Goal: Communication & Community: Answer question/provide support

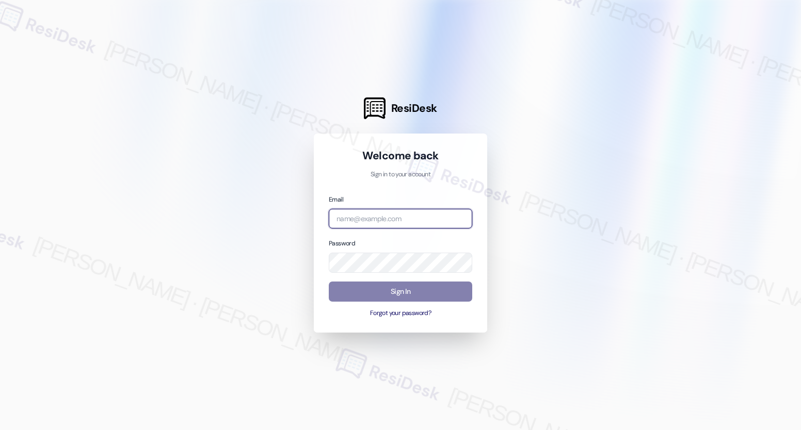
type input "[EMAIL_ADDRESS][PERSON_NAME][PERSON_NAME][PERSON_NAME][DOMAIN_NAME]"
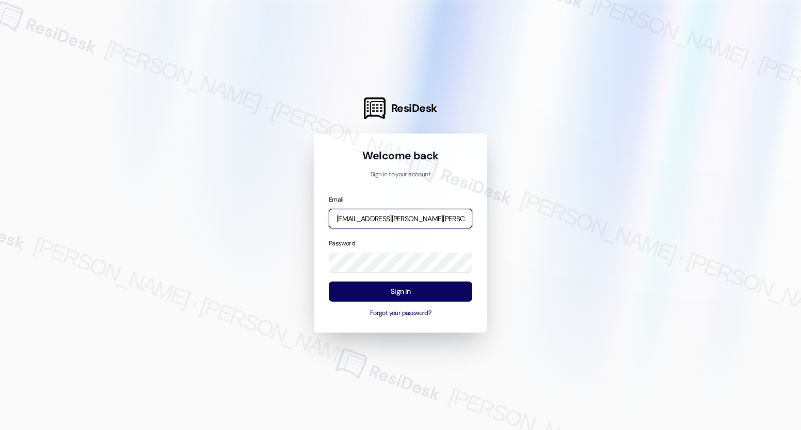
click at [371, 217] on input "[EMAIL_ADDRESS][PERSON_NAME][PERSON_NAME][PERSON_NAME][DOMAIN_NAME]" at bounding box center [400, 219] width 143 height 20
type input "[EMAIL_ADDRESS][PERSON_NAME][PERSON_NAME][DOMAIN_NAME]"
click at [0, 430] on com-1password-button at bounding box center [0, 430] width 0 height 0
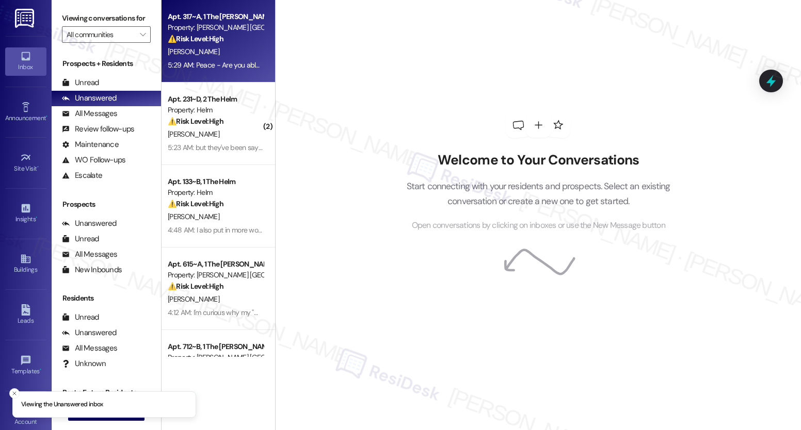
click at [216, 57] on div "[PERSON_NAME]" at bounding box center [215, 51] width 97 height 13
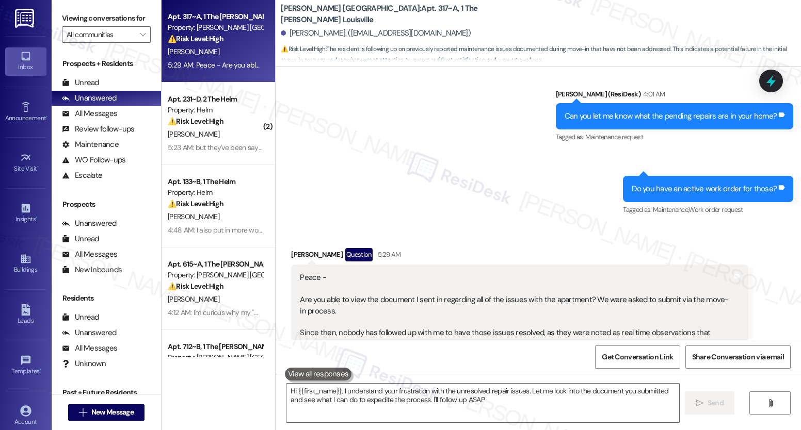
type textarea "Hi {{first_name}}, I understand your frustration with the unresolved repair iss…"
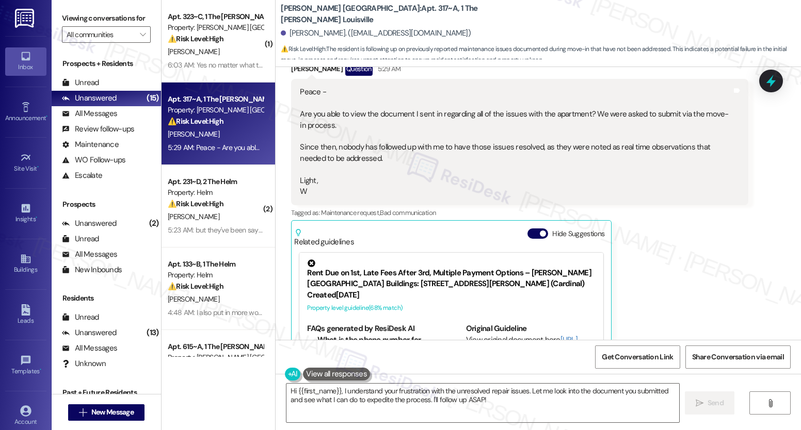
scroll to position [549, 0]
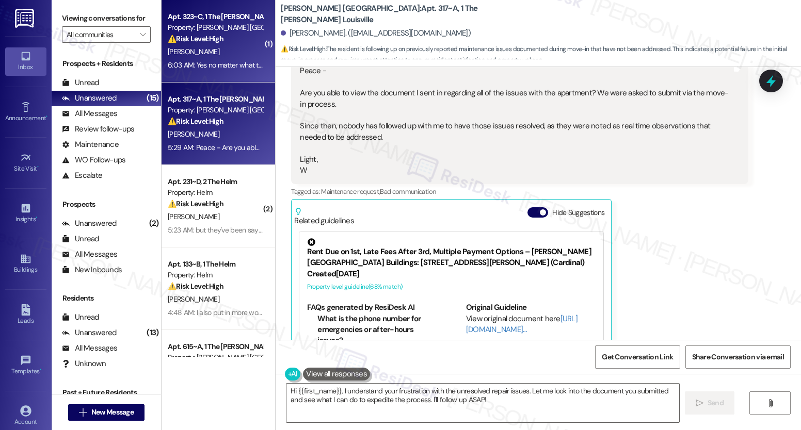
click at [222, 62] on div "6:03 AM: Yes no matter what temperature I try and set it on it always goes back…" at bounding box center [440, 64] width 544 height 9
type textarea "Hi {{first_name}}, I understand your frustration with the unresolved repair iss…"
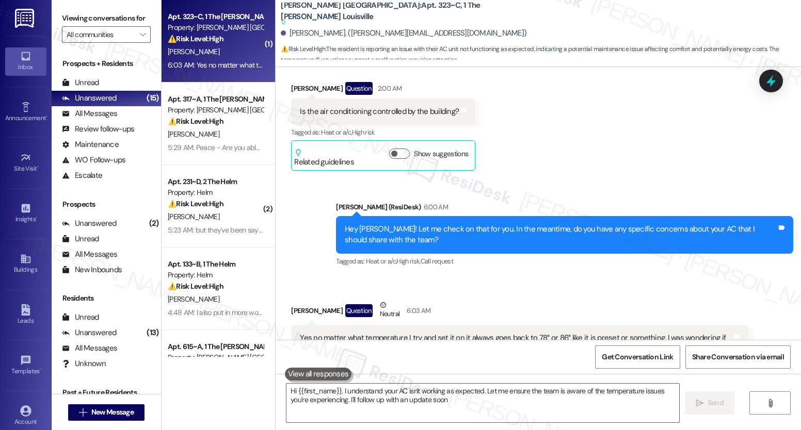
type textarea "Hi {{first_name}}, I understand your AC isn't working as expected. Let me ensur…"
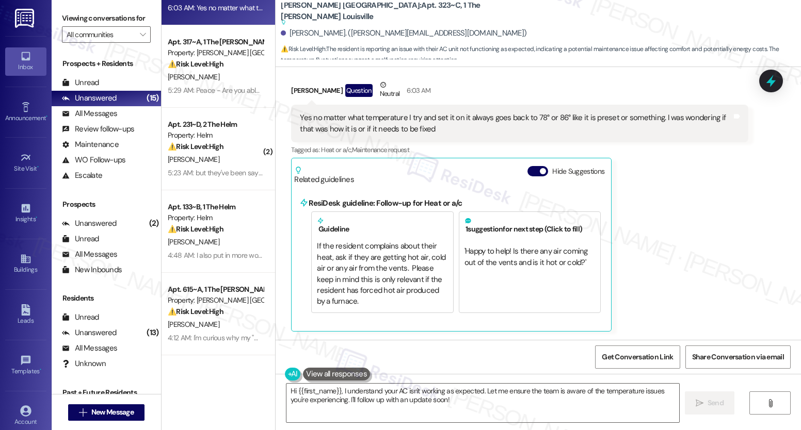
scroll to position [326, 0]
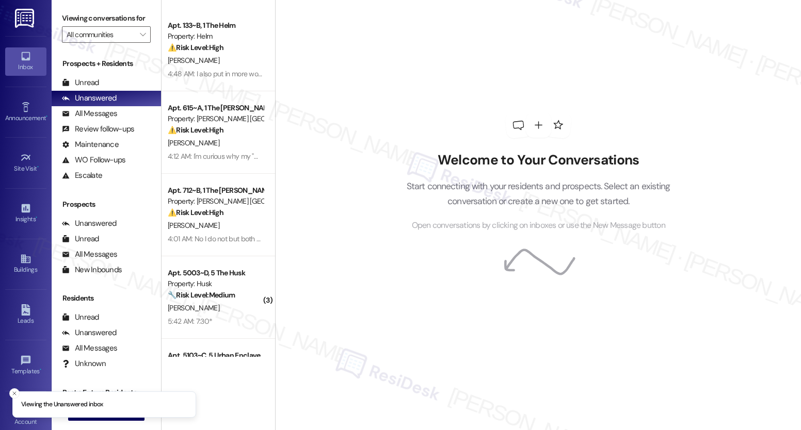
scroll to position [551, 0]
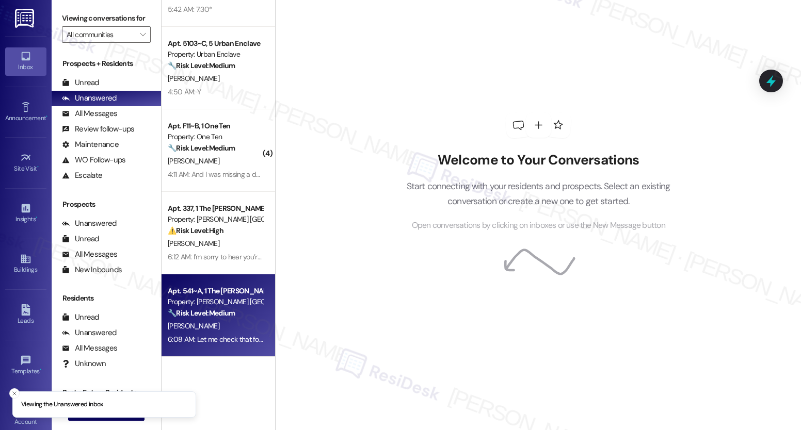
click at [225, 339] on div "6:08 AM: Let me check that for you, [PERSON_NAME]. I'll circle back shortly. 6:…" at bounding box center [280, 339] width 224 height 9
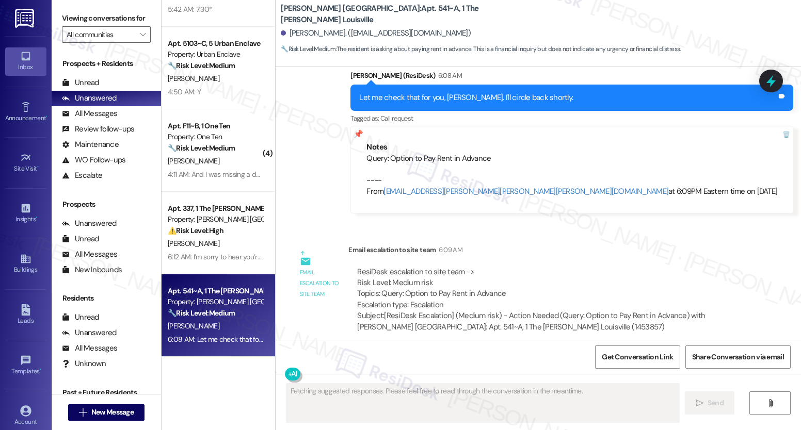
scroll to position [302, 0]
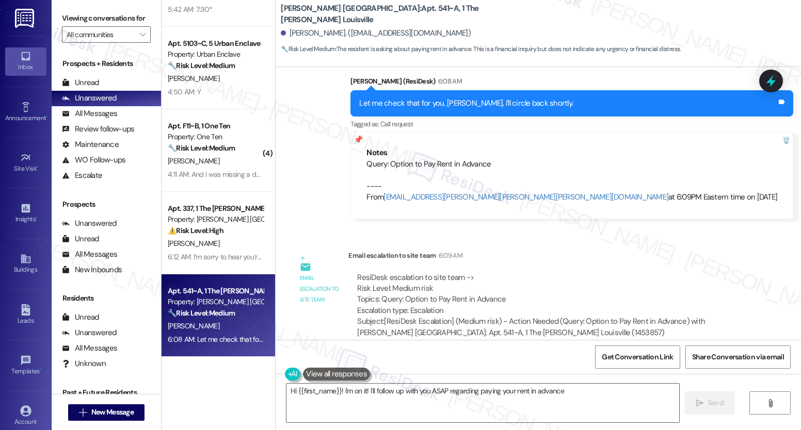
type textarea "Hi {{first_name}}! I'm on it! I'll follow up with you ASAP regarding paying you…"
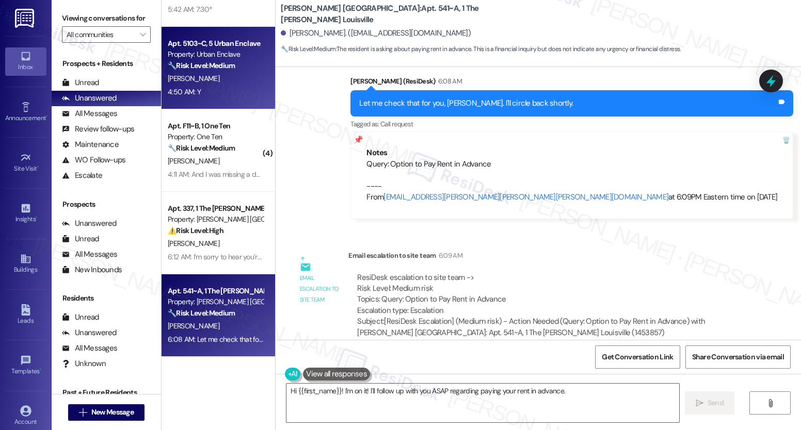
click at [233, 93] on div "4:50 AM: Y 4:50 AM: Y" at bounding box center [215, 92] width 97 height 13
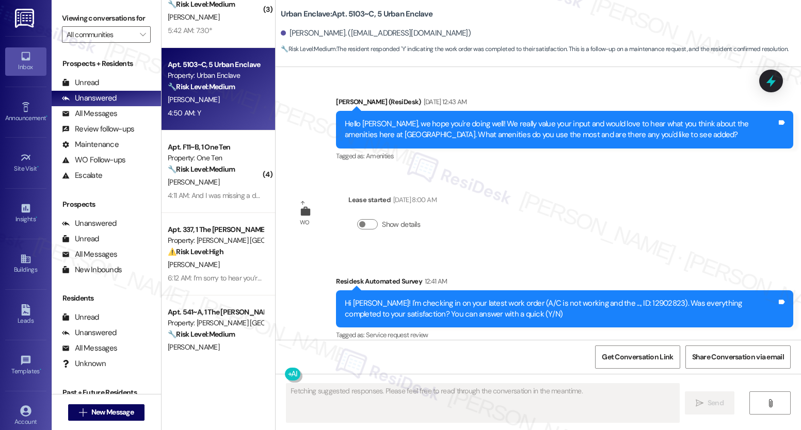
scroll to position [979, 0]
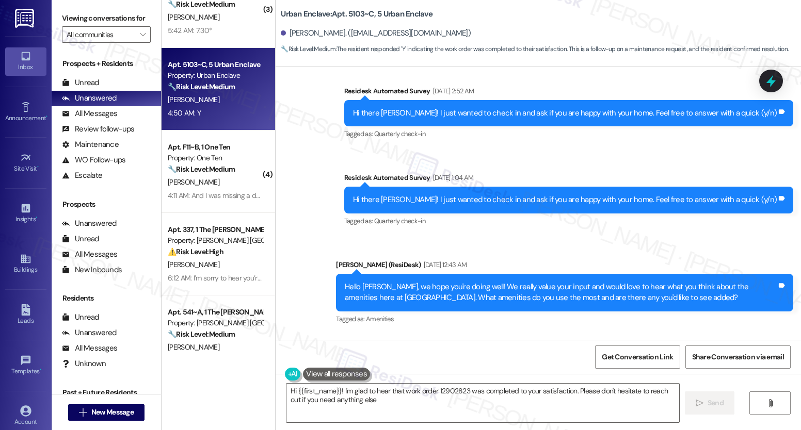
type textarea "Hi {{first_name}}! I'm glad to hear that work order 12902823 was completed to y…"
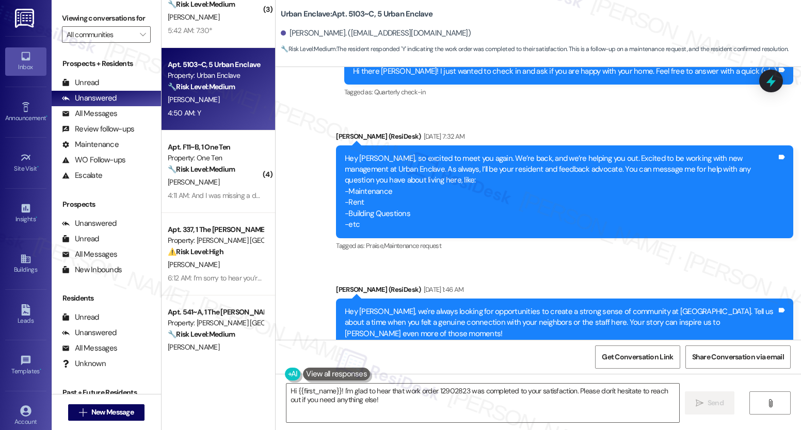
scroll to position [0, 0]
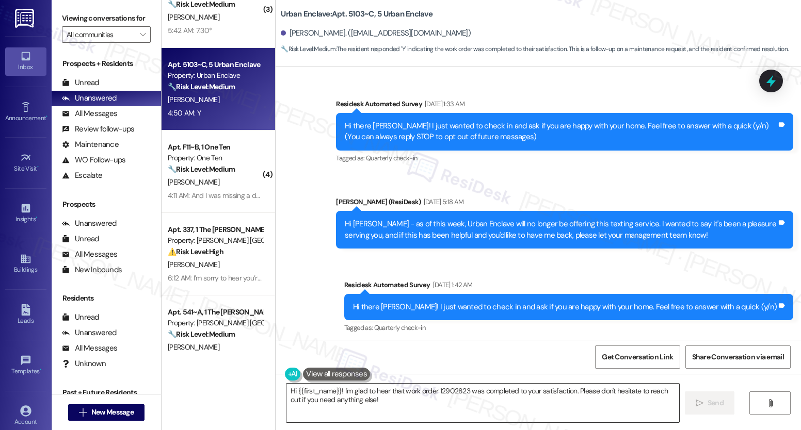
click at [372, 396] on textarea "Hi {{first_name}}! I'm glad to hear that work order 12902823 was completed to y…" at bounding box center [482, 403] width 393 height 39
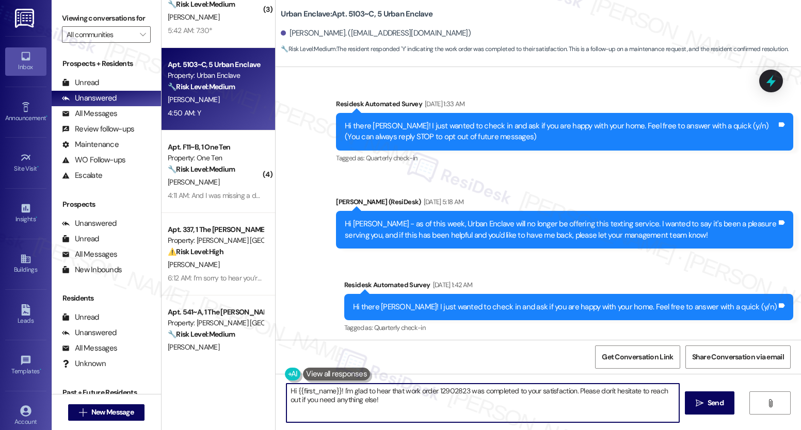
click at [372, 396] on textarea "Hi {{first_name}}! I'm glad to hear that work order 12902823 was completed to y…" at bounding box center [482, 403] width 393 height 39
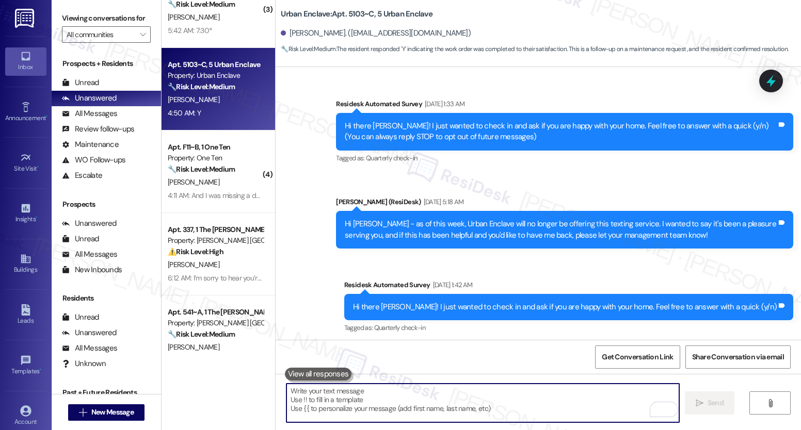
paste textarea "We’re glad everything went well with your work order! Let us know if there’s an…"
type textarea "We’re glad everything went well with your work order! Let us know if there’s an…"
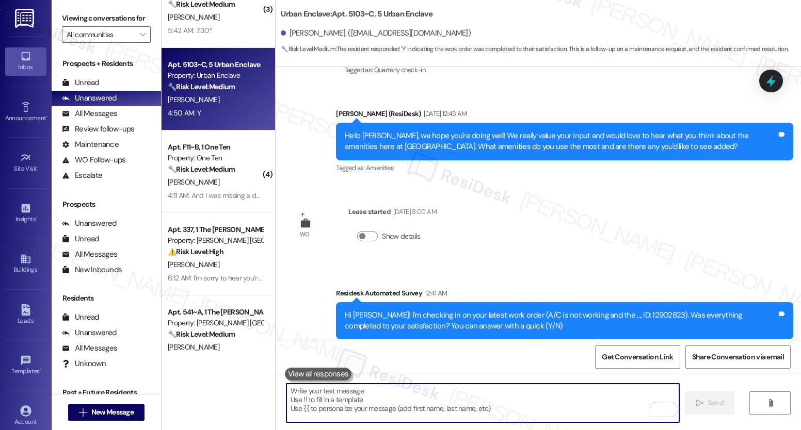
scroll to position [892, 0]
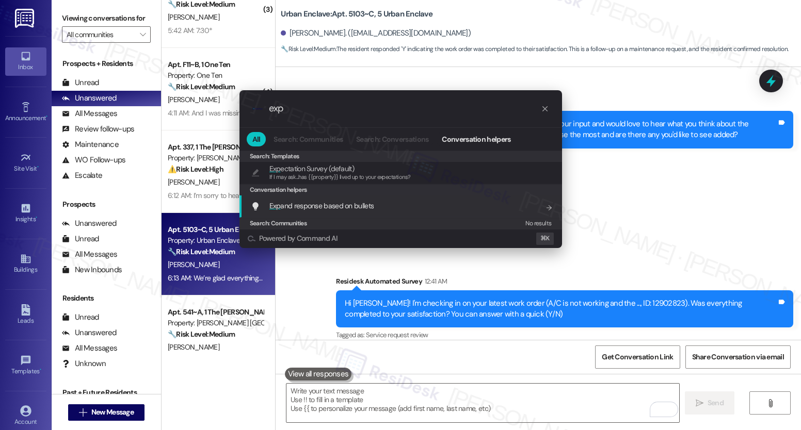
type input "exp"
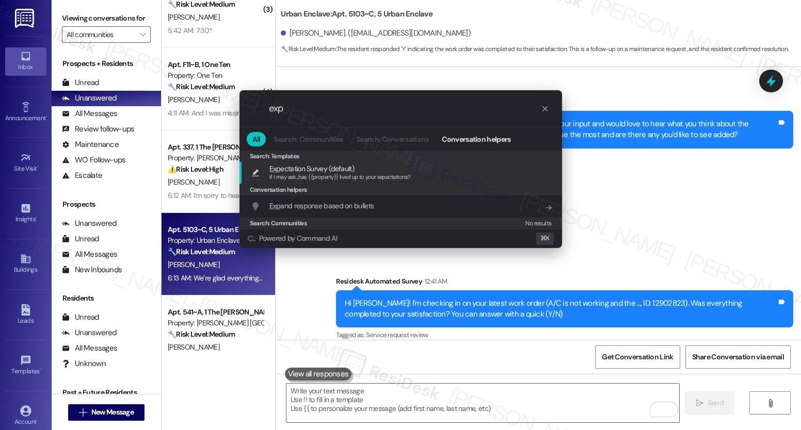
click at [335, 170] on span "Exp ectation Survey (default)" at bounding box center [311, 168] width 85 height 11
type textarea "If I may ask...has {{property}} lived up to your expectations?"
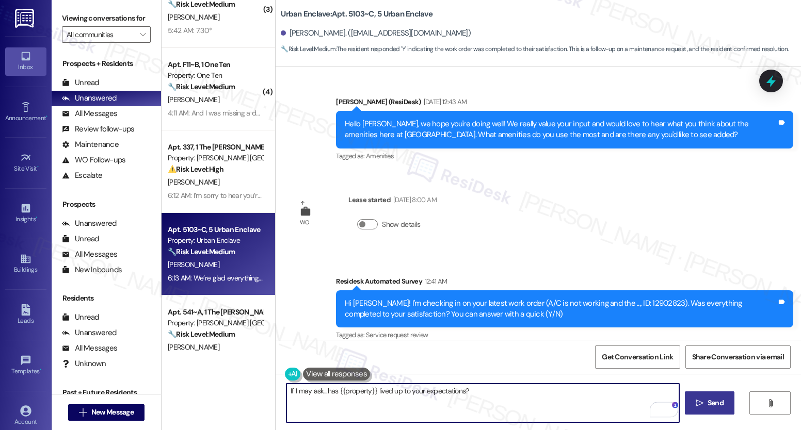
click at [709, 405] on span "Send" at bounding box center [715, 403] width 16 height 11
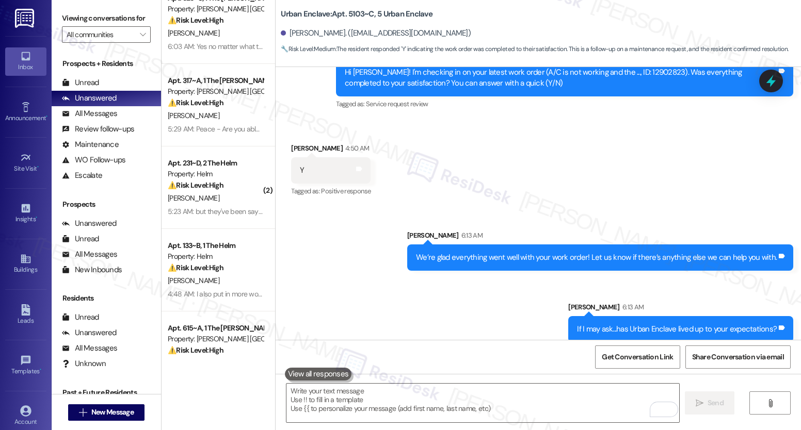
scroll to position [0, 0]
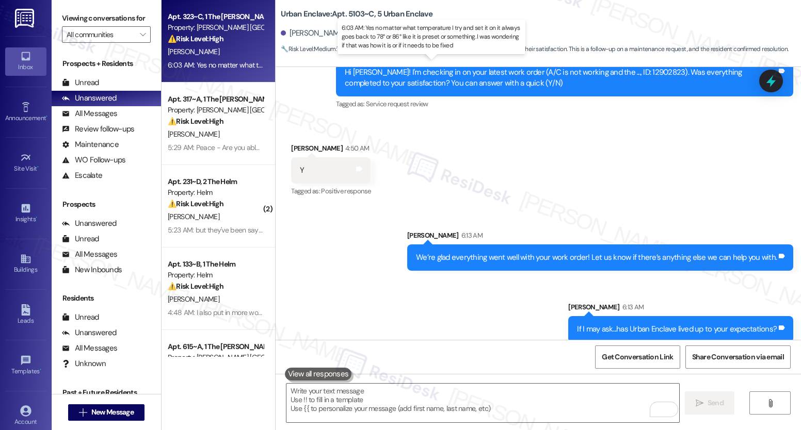
click at [215, 63] on div "6:03 AM: Yes no matter what temperature I try and set it on it always goes back…" at bounding box center [440, 64] width 544 height 9
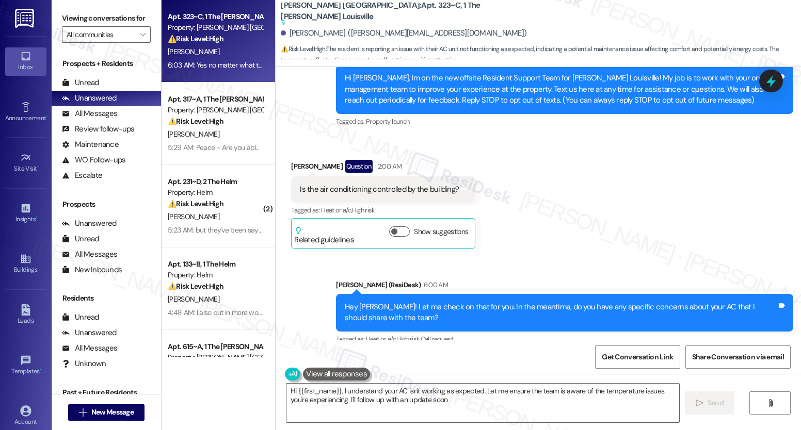
type textarea "Hi {{first_name}}, I understand your AC isn't working as expected. Let me ensur…"
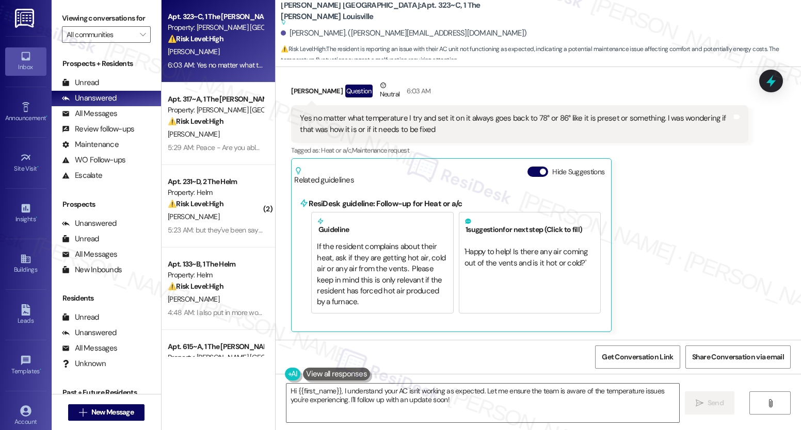
scroll to position [427, 0]
